Goal: Task Accomplishment & Management: Use online tool/utility

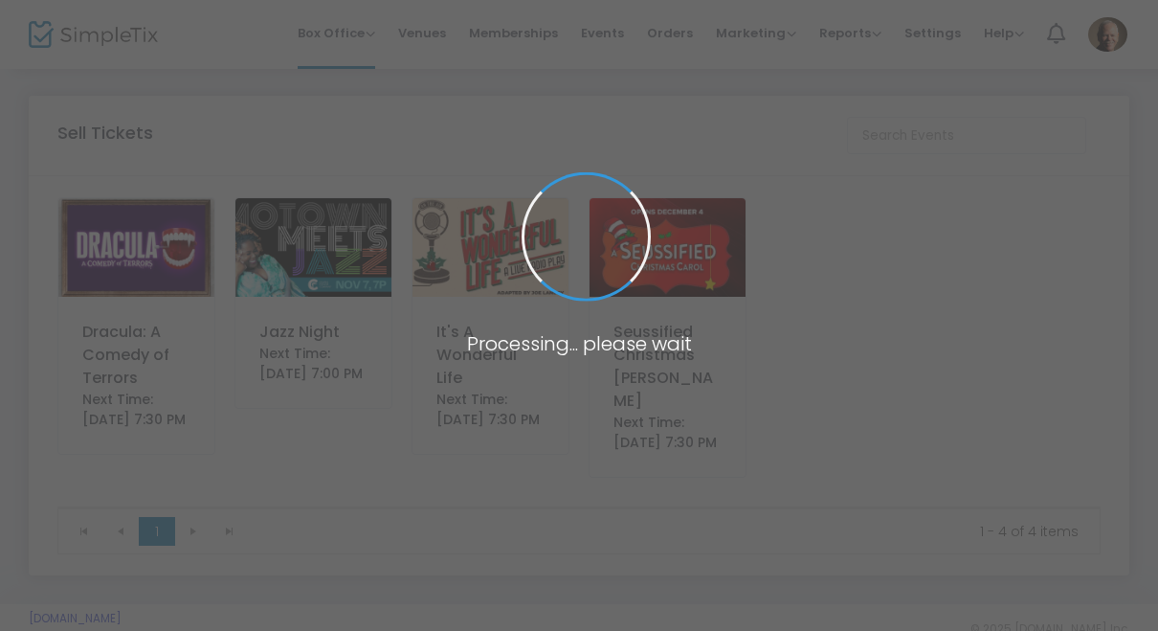
scroll to position [14, 0]
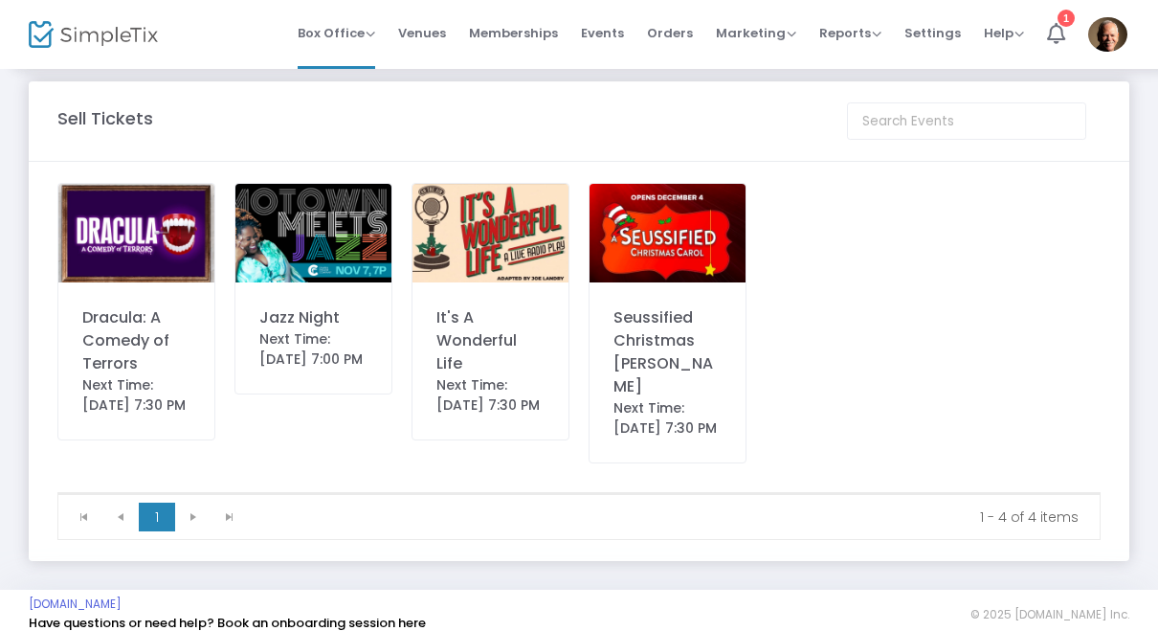
click at [159, 230] on img at bounding box center [136, 233] width 156 height 99
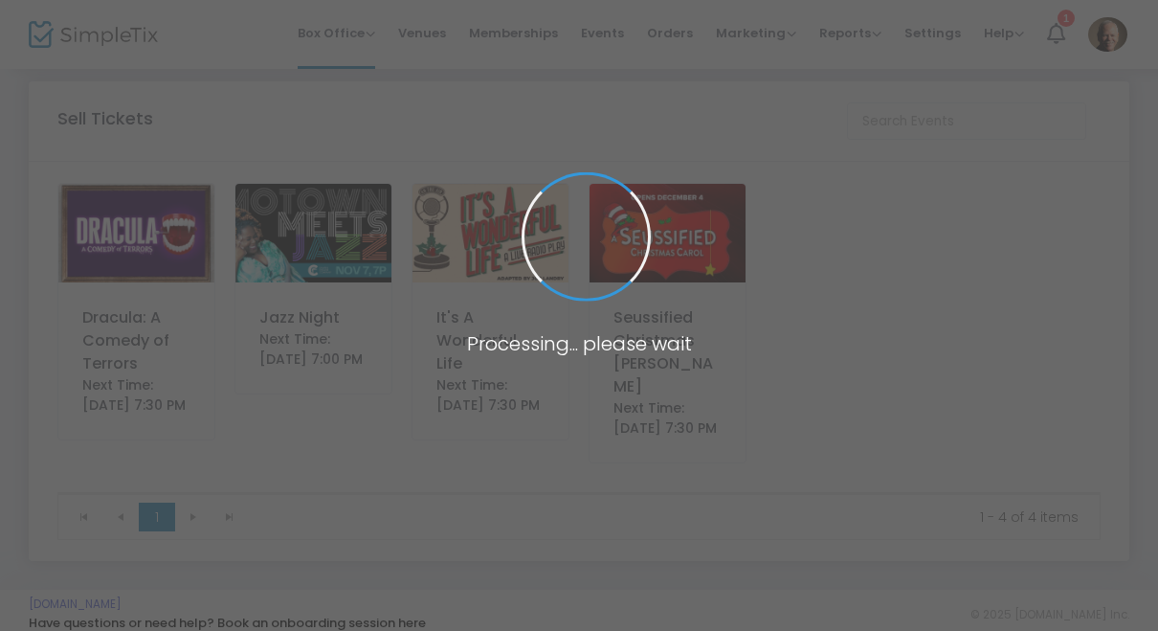
scroll to position [0, 0]
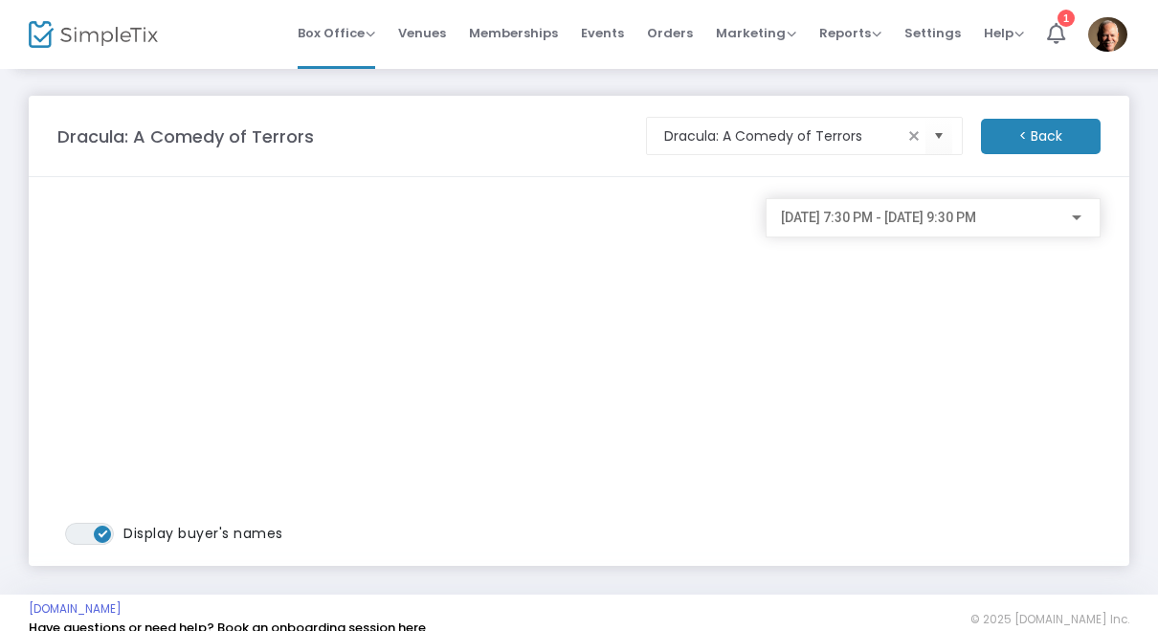
click at [976, 222] on span "[DATE] 7:30 PM - [DATE] 9:30 PM" at bounding box center [878, 217] width 195 height 15
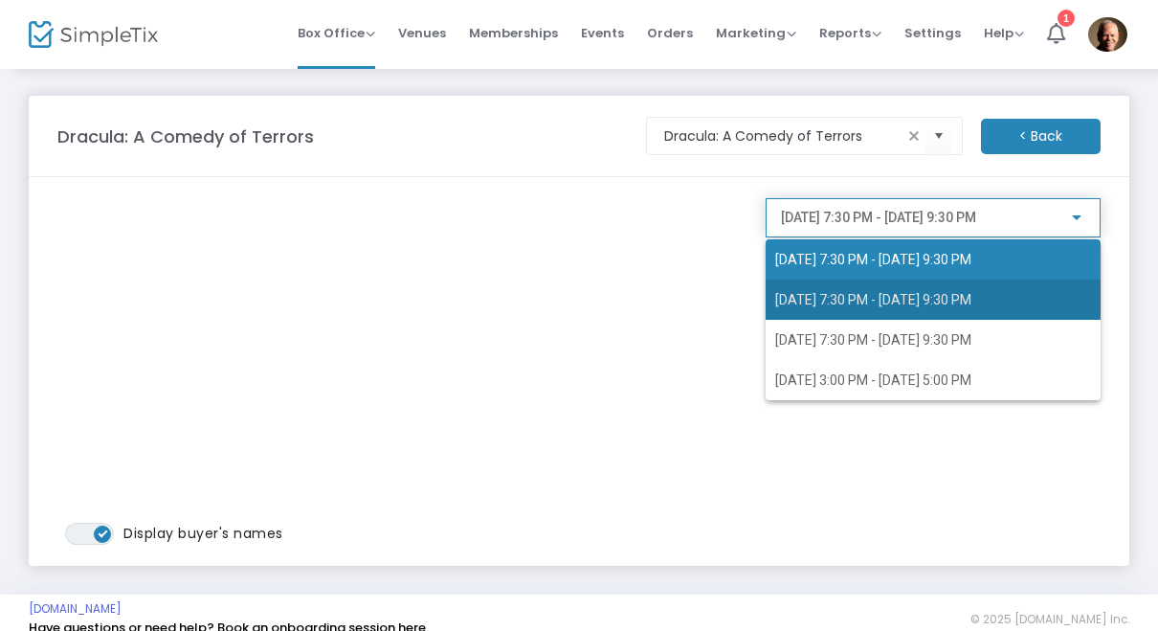
click at [971, 299] on span "[DATE] 7:30 PM - [DATE] 9:30 PM" at bounding box center [873, 299] width 196 height 15
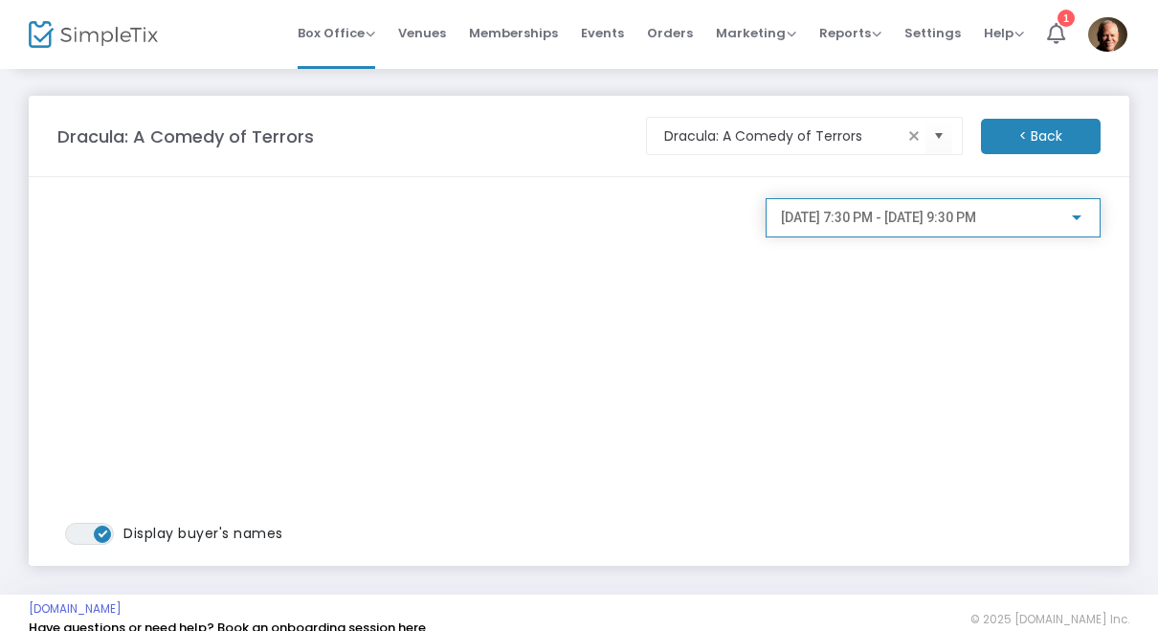
click at [976, 223] on span "[DATE] 7:30 PM - [DATE] 9:30 PM" at bounding box center [878, 217] width 195 height 15
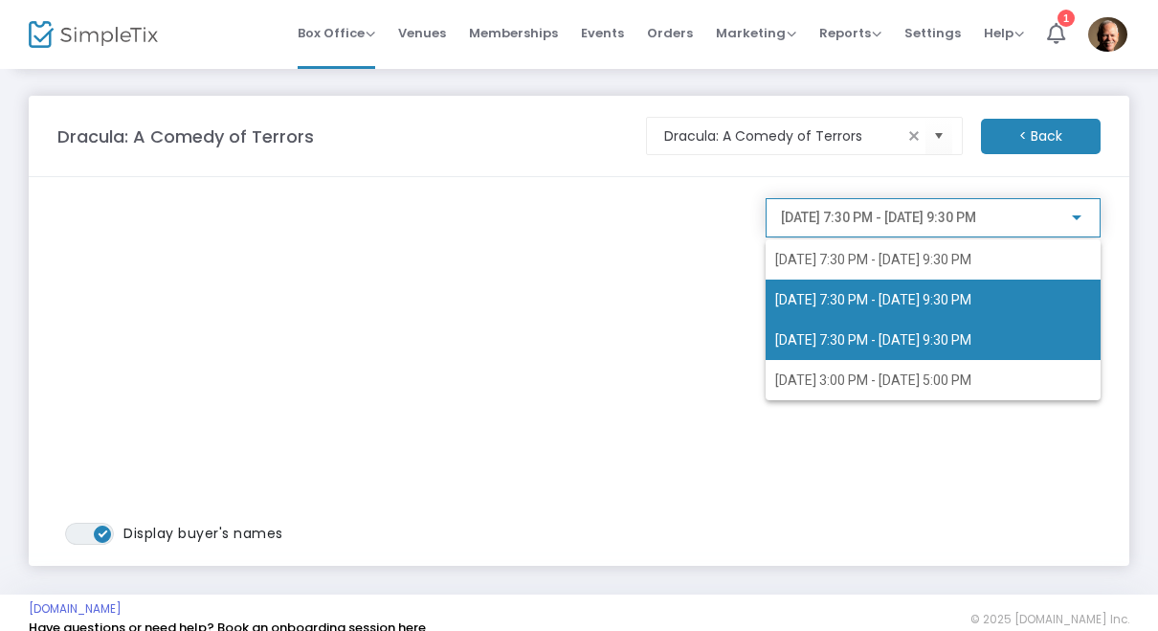
click at [956, 343] on span "[DATE] 7:30 PM - [DATE] 9:30 PM" at bounding box center [873, 339] width 196 height 15
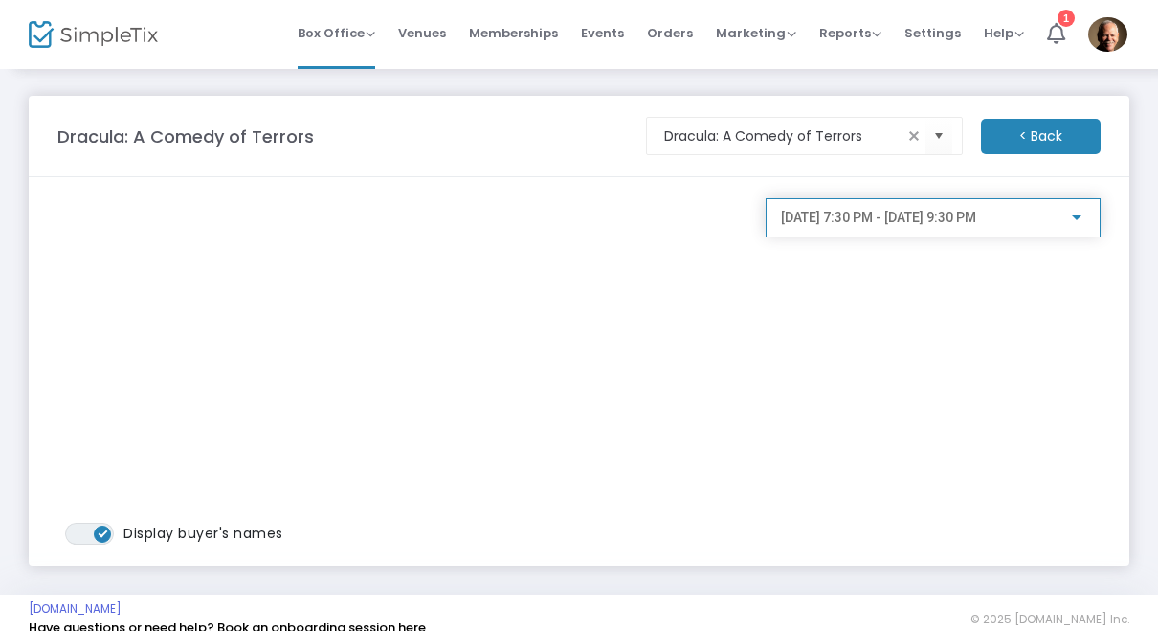
click at [976, 222] on span "[DATE] 7:30 PM - [DATE] 9:30 PM" at bounding box center [878, 217] width 195 height 15
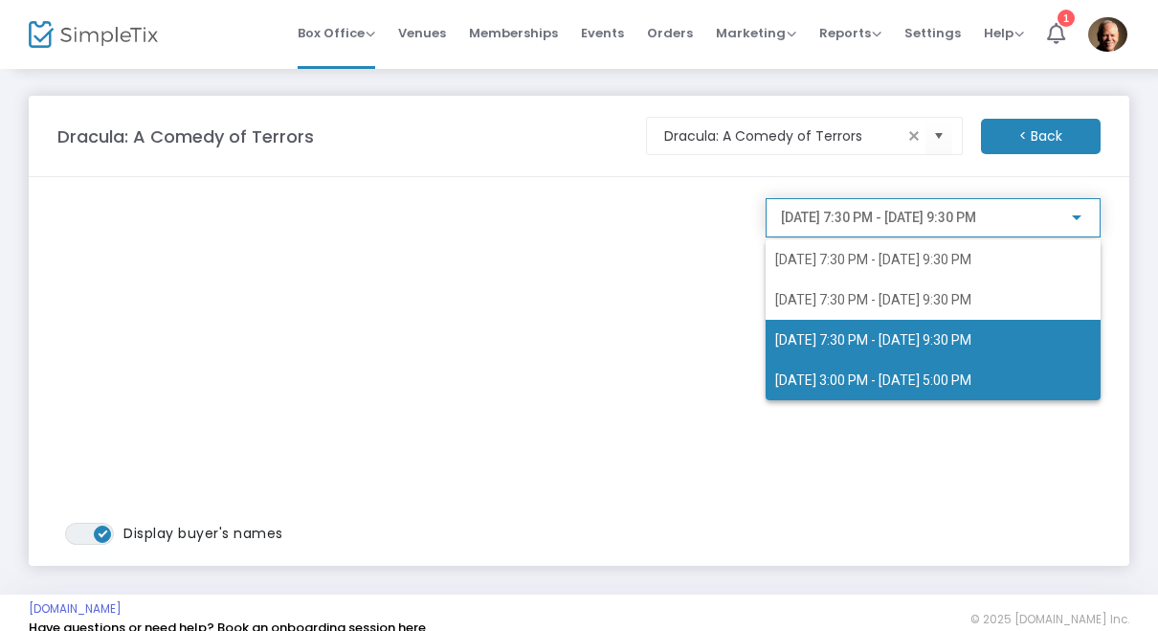
click at [976, 388] on span "[DATE] 3:00 PM - [DATE] 5:00 PM" at bounding box center [933, 380] width 316 height 40
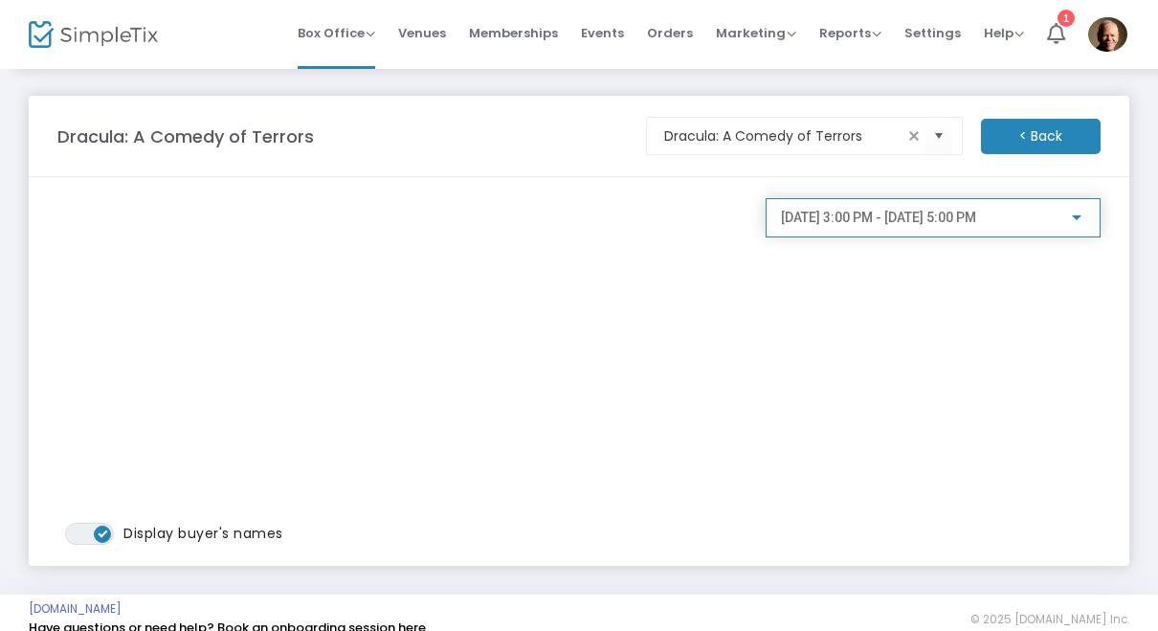
click at [976, 218] on span "[DATE] 3:00 PM - [DATE] 5:00 PM" at bounding box center [878, 217] width 195 height 15
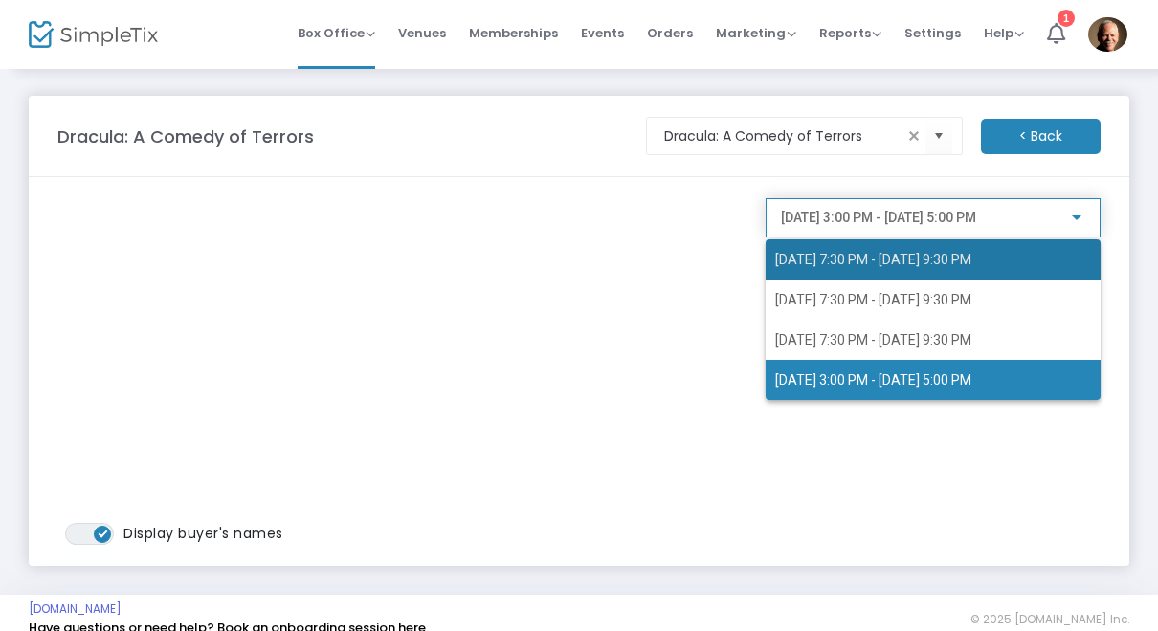
click at [963, 265] on span "[DATE] 7:30 PM - [DATE] 9:30 PM" at bounding box center [873, 259] width 196 height 15
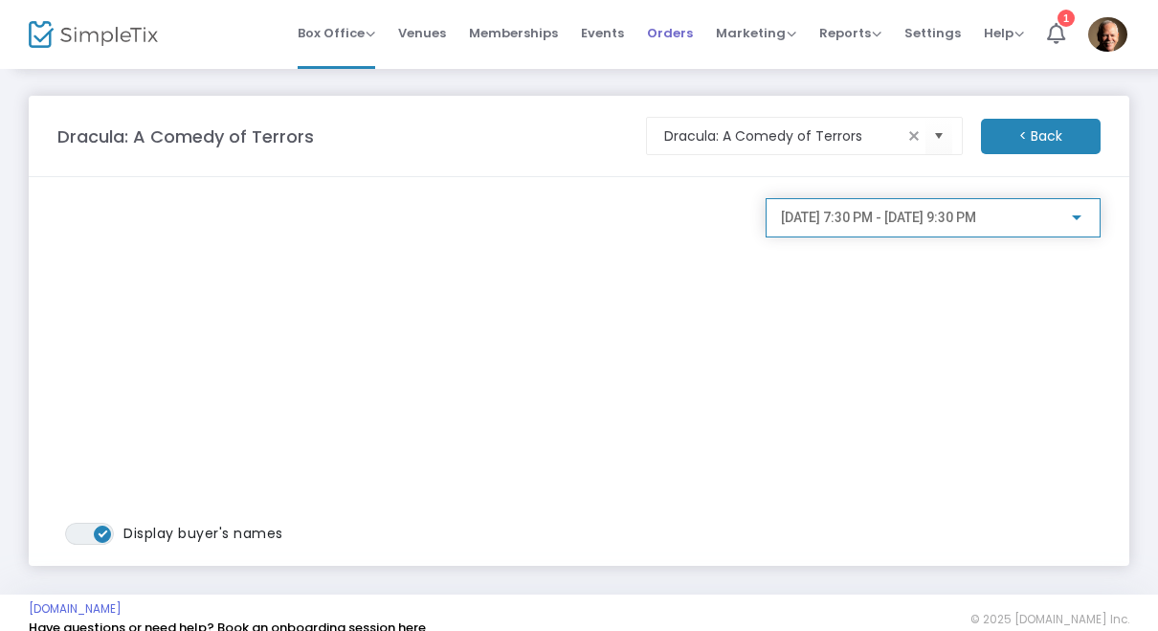
click at [671, 26] on span "Orders" at bounding box center [670, 33] width 46 height 49
